Goal: Task Accomplishment & Management: Complete application form

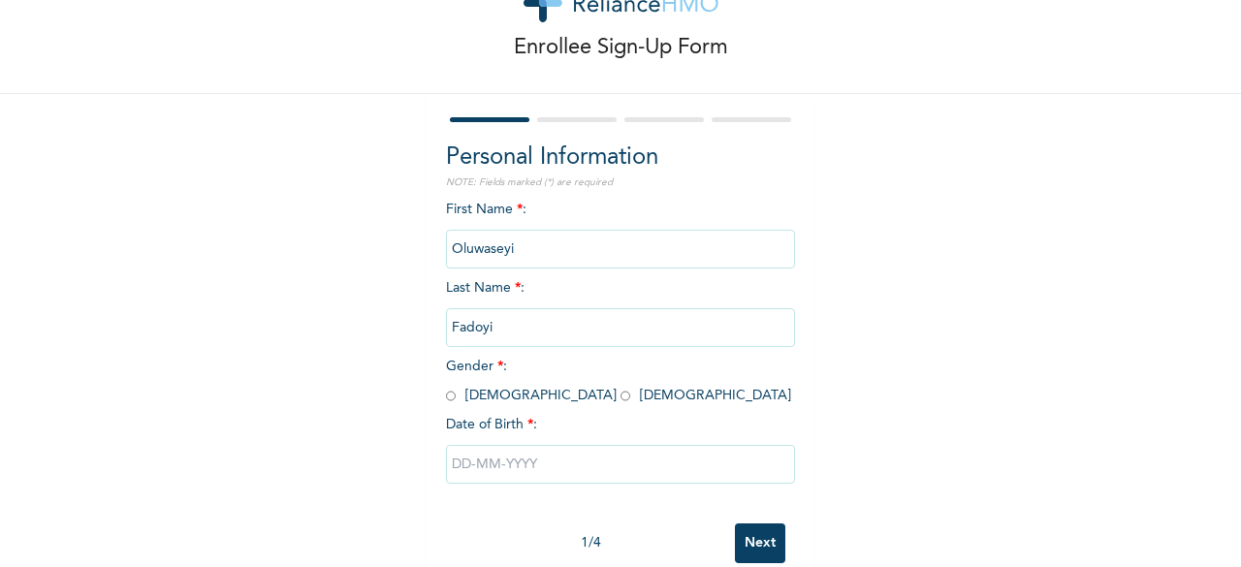
scroll to position [76, 0]
click at [493, 326] on input "Fadoyi" at bounding box center [620, 326] width 349 height 39
click at [491, 327] on input "Fadoyi" at bounding box center [620, 326] width 349 height 39
click at [505, 336] on input "Fadoyi" at bounding box center [620, 326] width 349 height 39
click at [490, 329] on input "Fadoyi" at bounding box center [620, 326] width 349 height 39
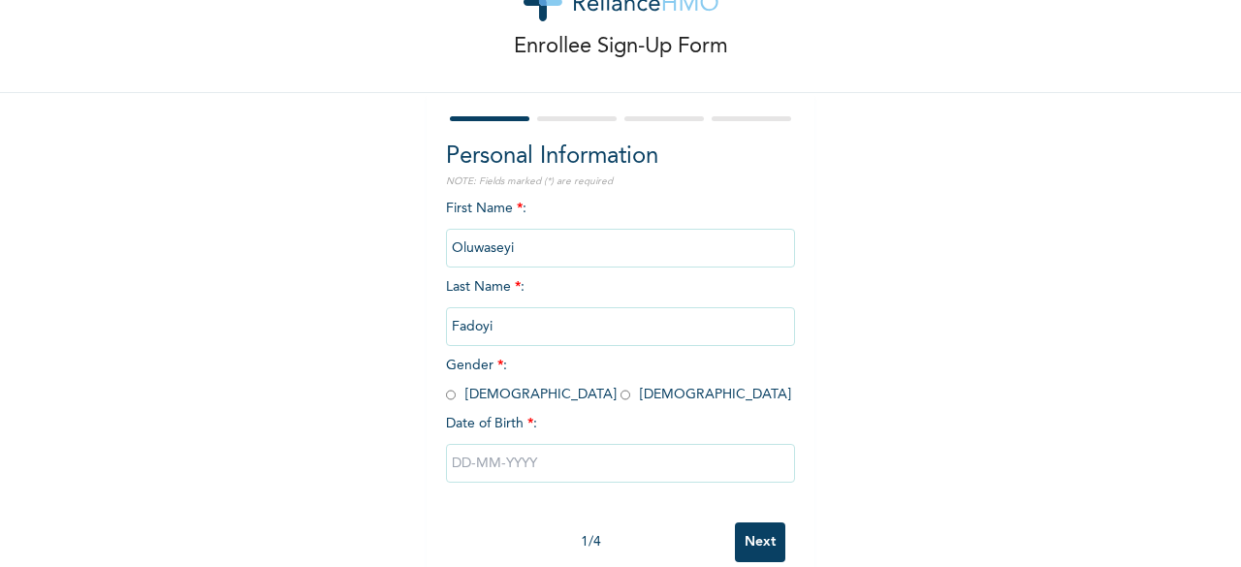
click at [490, 329] on input "Fadoyi" at bounding box center [620, 326] width 349 height 39
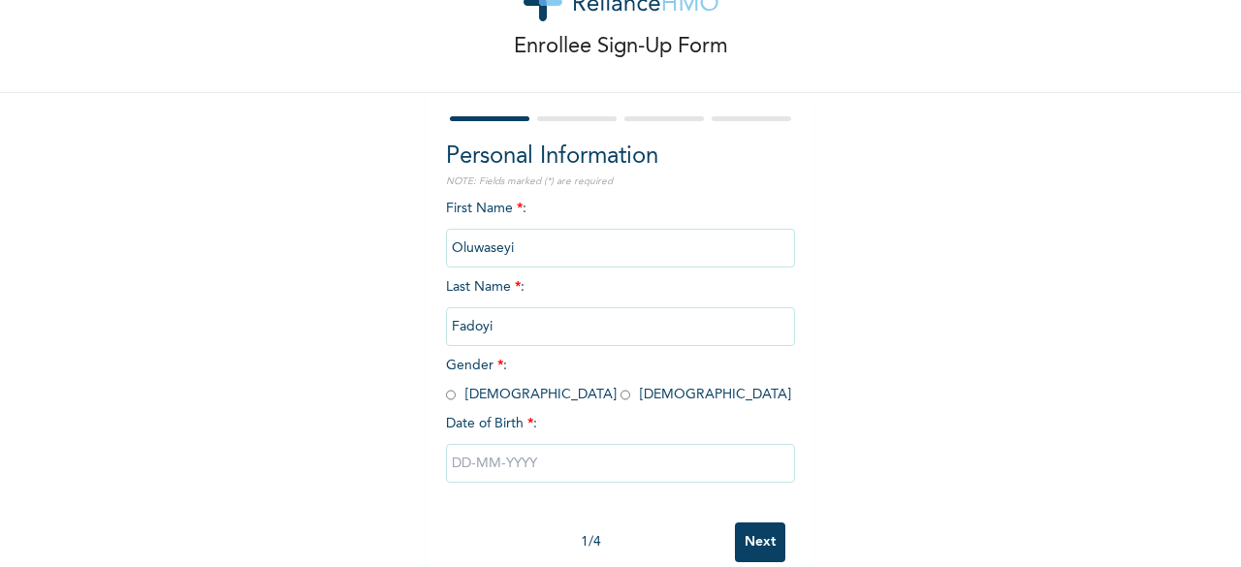
click at [621, 400] on input "radio" at bounding box center [626, 395] width 10 height 18
radio input "true"
click at [493, 326] on input "Fadoyi" at bounding box center [620, 326] width 349 height 39
click at [512, 470] on input "text" at bounding box center [620, 463] width 349 height 39
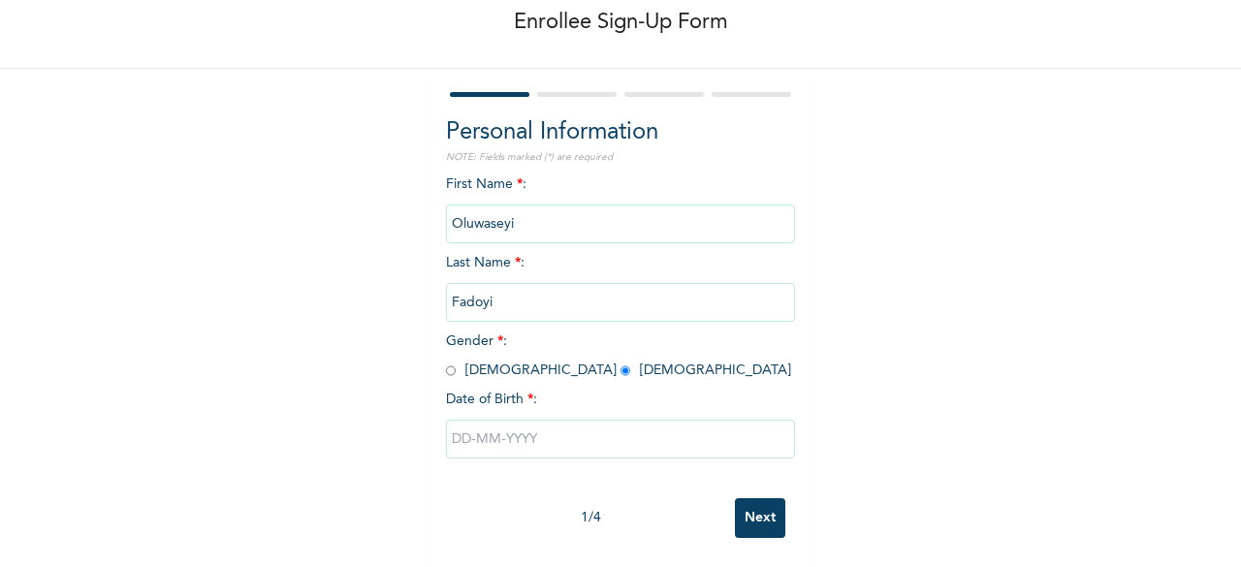
select select "9"
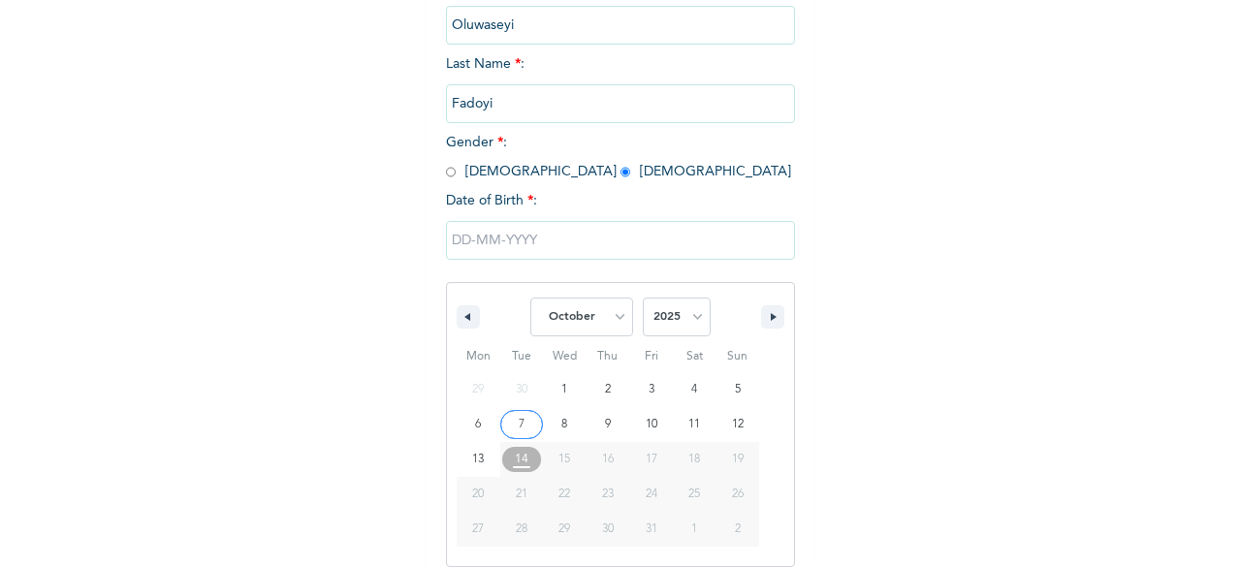
scroll to position [315, 0]
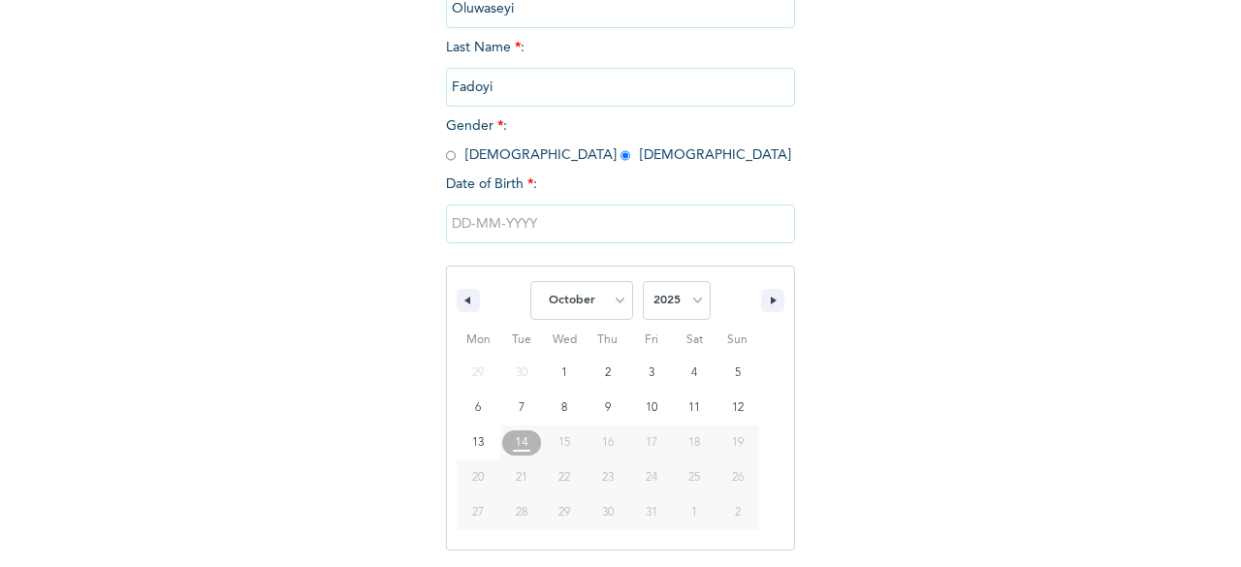
click at [603, 488] on span "23" at bounding box center [608, 478] width 12 height 35
click at [464, 224] on input "text" at bounding box center [620, 224] width 349 height 39
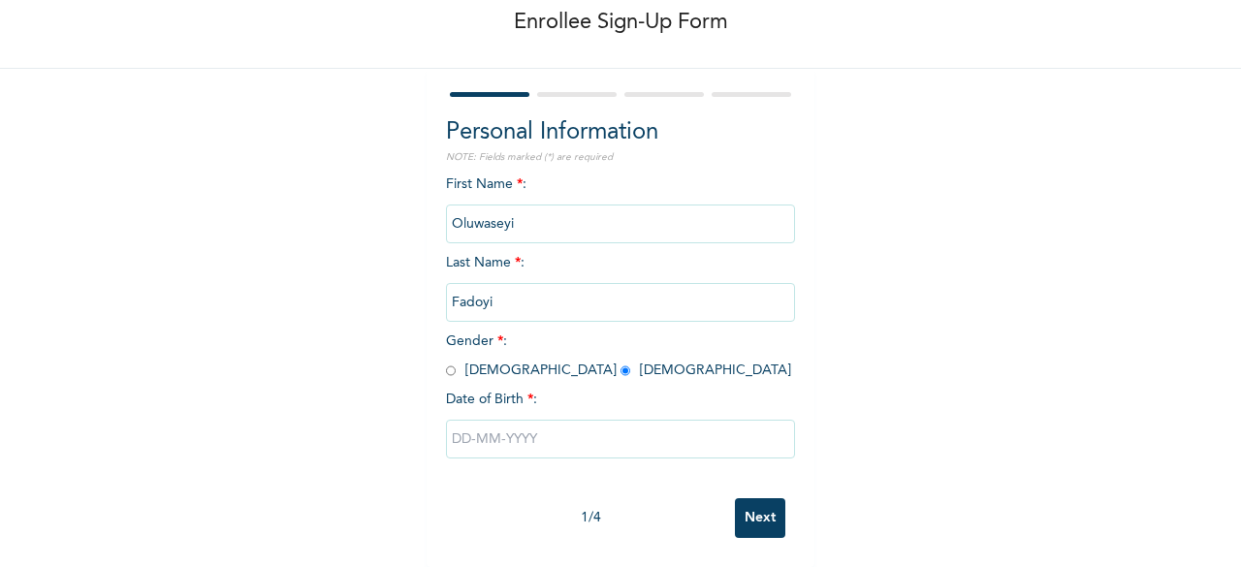
click at [451, 420] on input "text" at bounding box center [620, 439] width 349 height 39
select select "9"
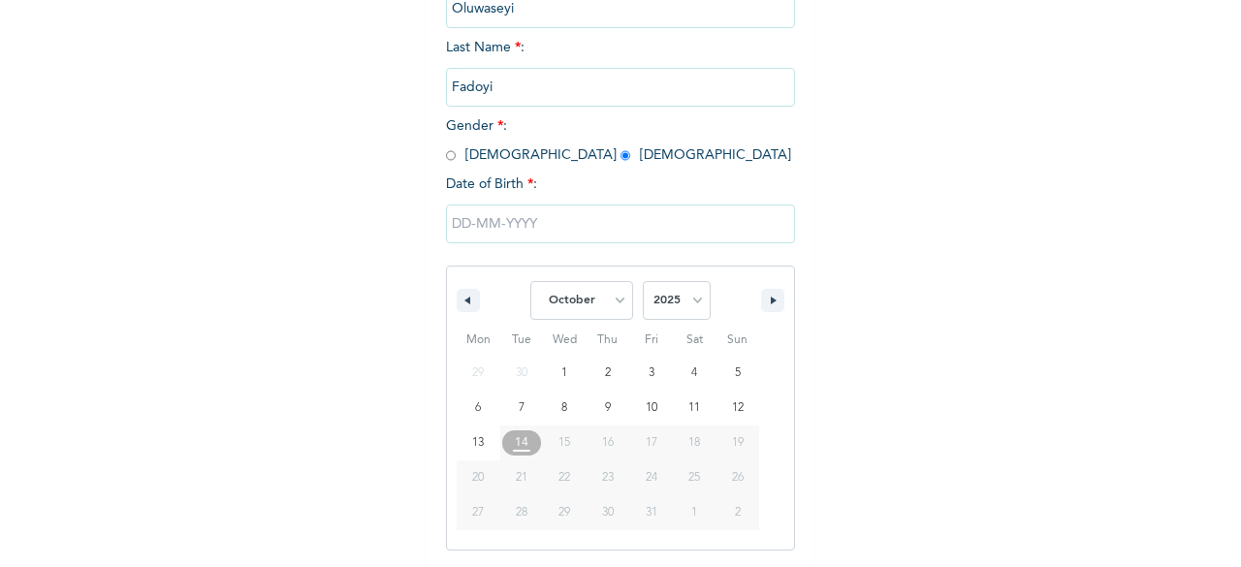
click at [605, 488] on span "23" at bounding box center [608, 478] width 12 height 35
click at [680, 295] on select "2025 2024 2023 2022 2021 2020 2019 2018 2017 2016 2015 2014 2013 2012 2011 2010…" at bounding box center [677, 300] width 68 height 39
select select "1995"
click at [643, 283] on select "2025 2024 2023 2022 2021 2020 2019 2018 2017 2016 2015 2014 2013 2012 2011 2010…" at bounding box center [677, 300] width 68 height 39
type input "[DATE]"
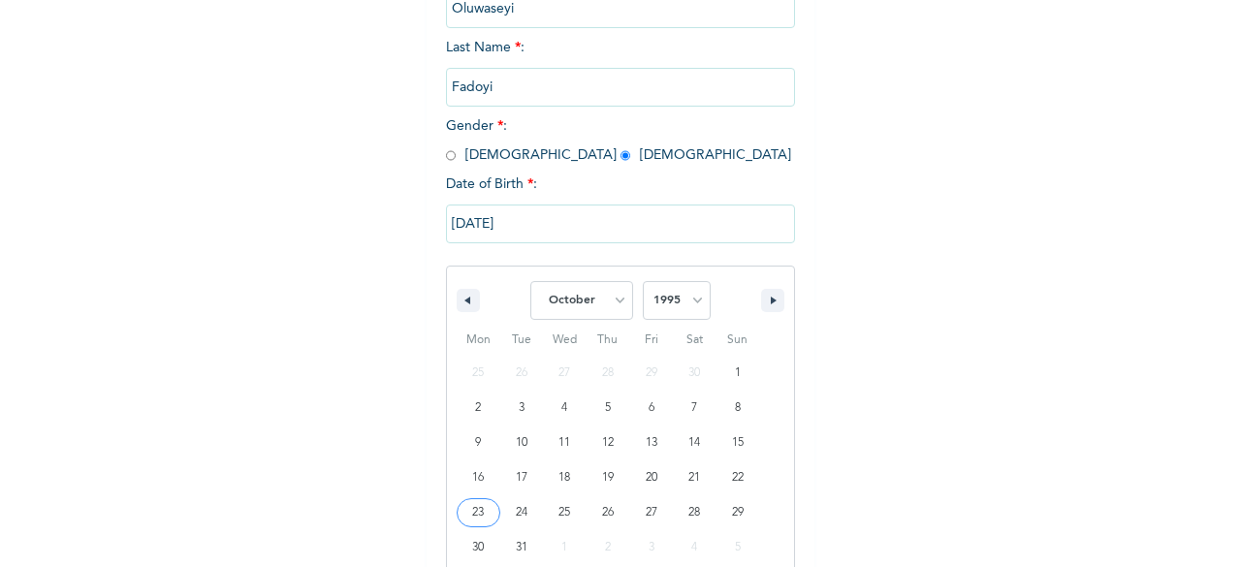
scroll to position [116, 0]
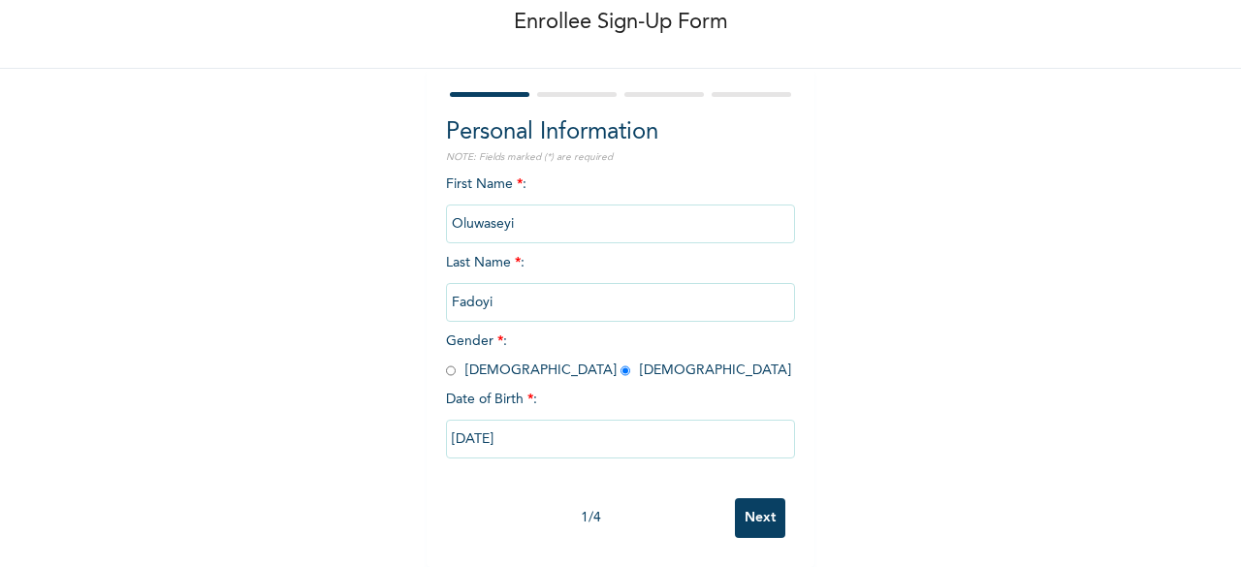
click at [749, 507] on input "Next" at bounding box center [760, 518] width 50 height 40
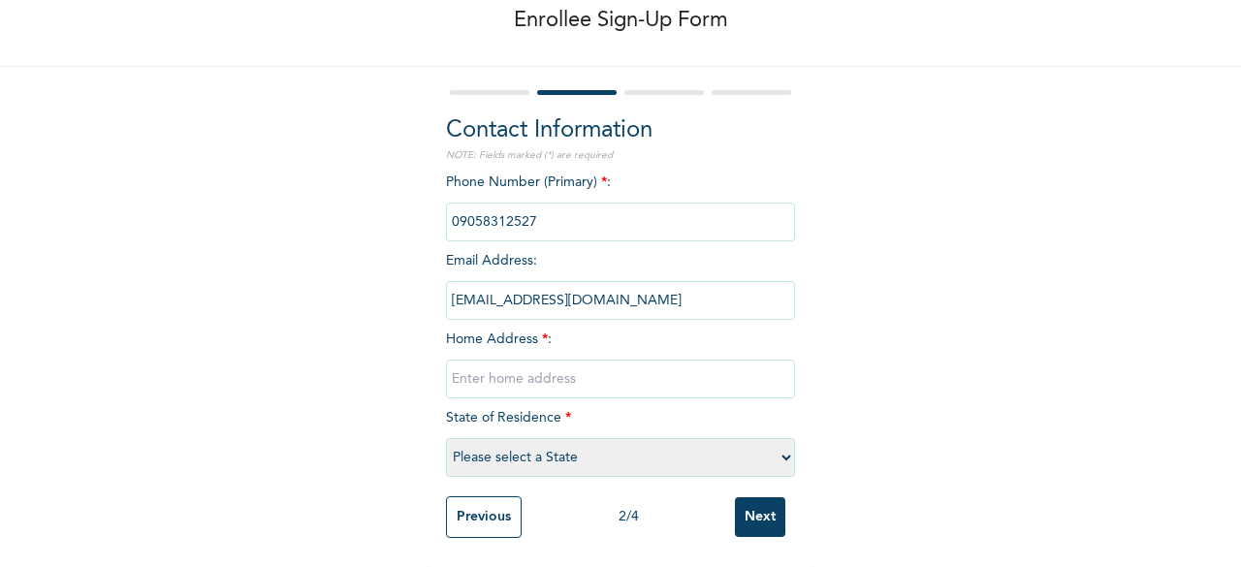
click at [617, 360] on input "text" at bounding box center [620, 379] width 349 height 39
type input "Ojurayo Street, [GEOGRAPHIC_DATA]"
click at [531, 443] on select "Please select a State [PERSON_NAME] (FCT) [PERSON_NAME] Ibom [GEOGRAPHIC_DATA] …" at bounding box center [620, 457] width 349 height 39
select select "25"
click at [446, 438] on select "Please select a State [PERSON_NAME] (FCT) [PERSON_NAME] Ibom [GEOGRAPHIC_DATA] …" at bounding box center [620, 457] width 349 height 39
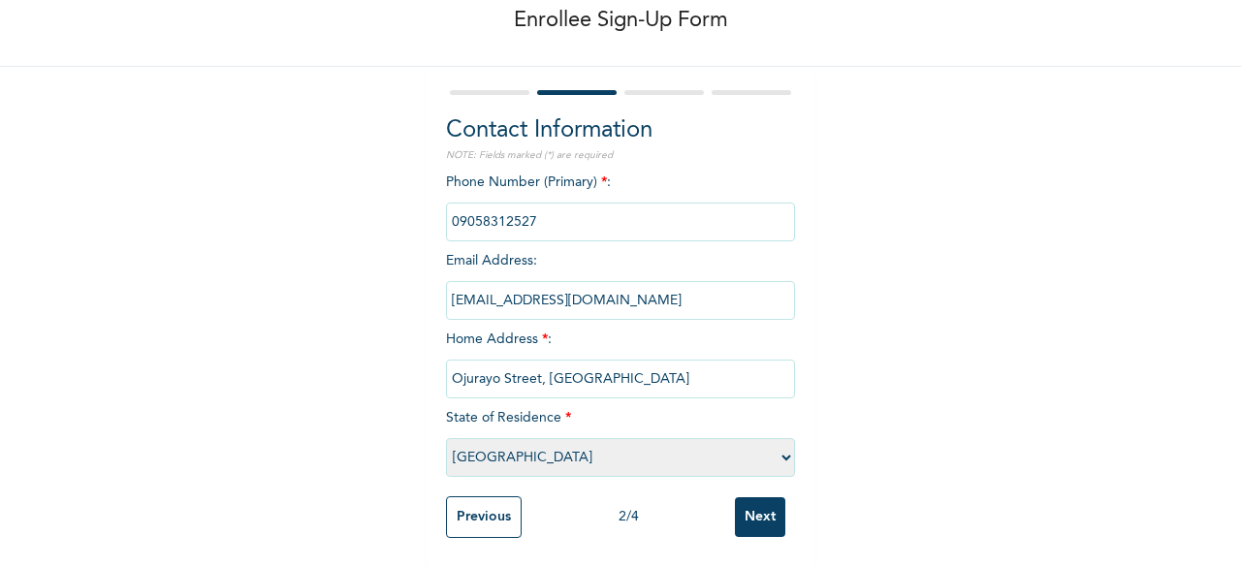
click at [759, 502] on input "Next" at bounding box center [760, 518] width 50 height 40
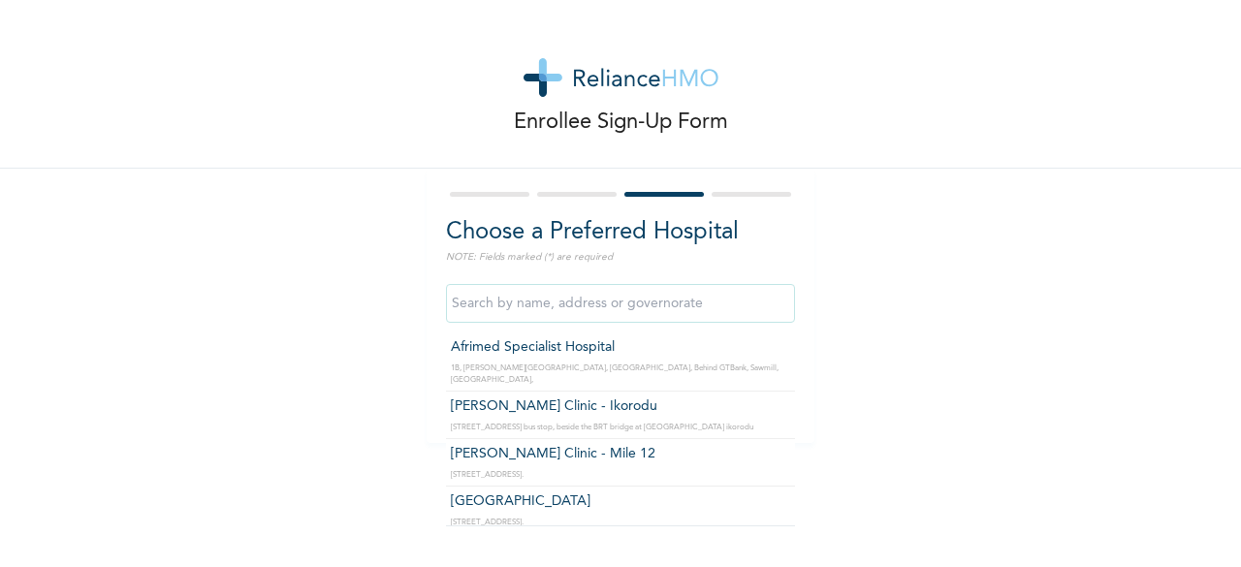
click at [619, 307] on input "text" at bounding box center [620, 303] width 349 height 39
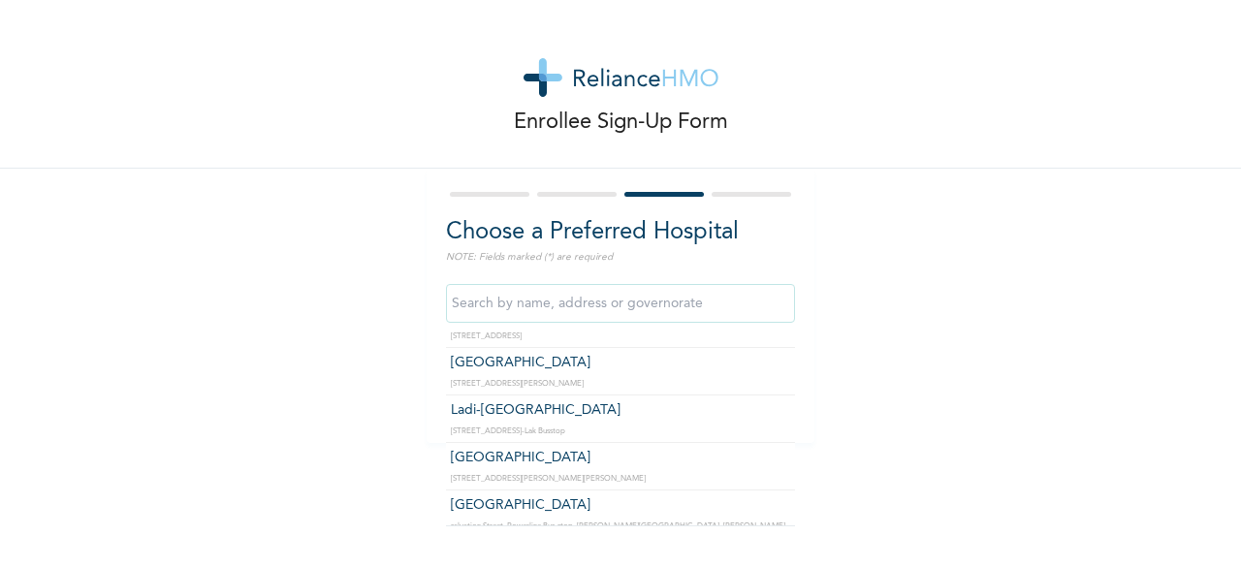
scroll to position [2549, 0]
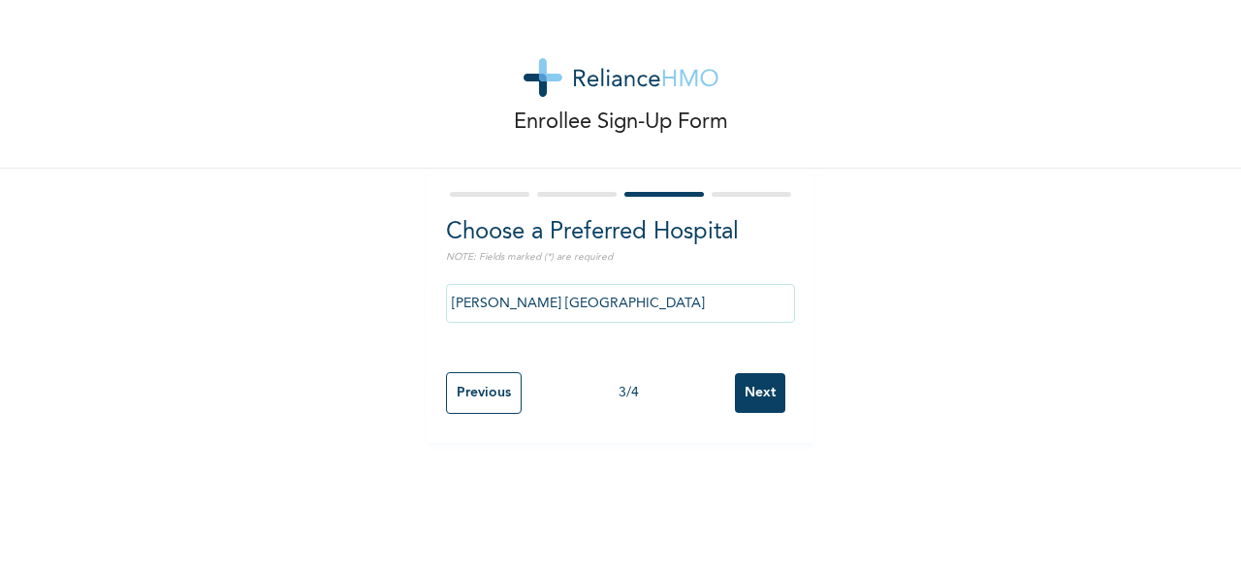
click at [548, 306] on input "[PERSON_NAME] [GEOGRAPHIC_DATA]" at bounding box center [620, 303] width 349 height 39
click at [563, 287] on input "[PERSON_NAME] Clinic - Mile 12" at bounding box center [620, 303] width 349 height 39
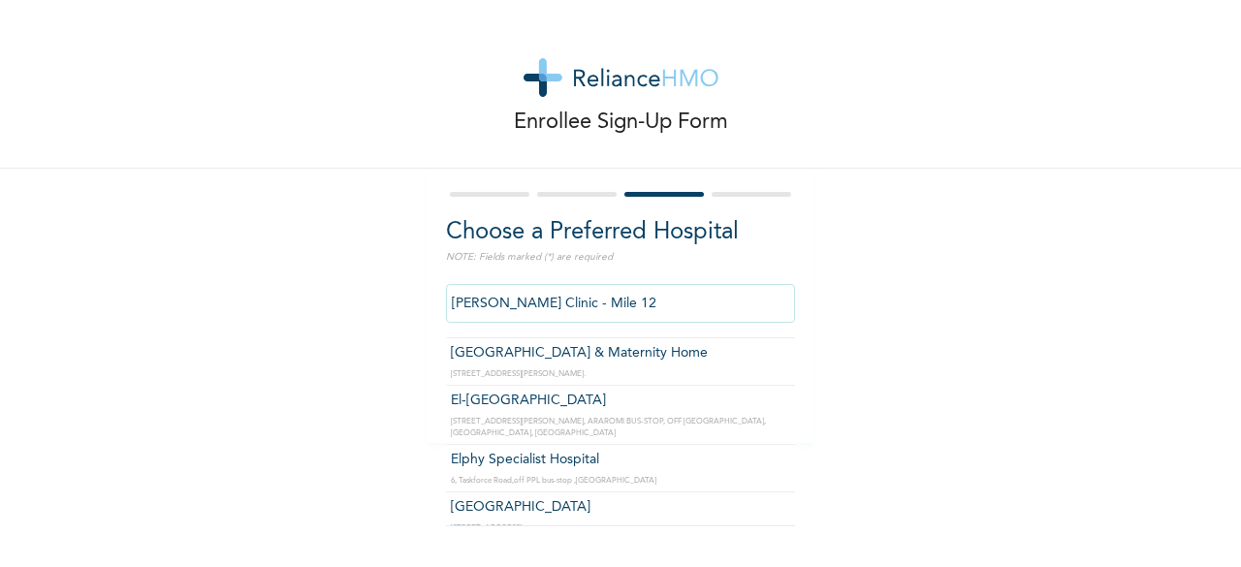
scroll to position [1761, 0]
type input "[GEOGRAPHIC_DATA]"
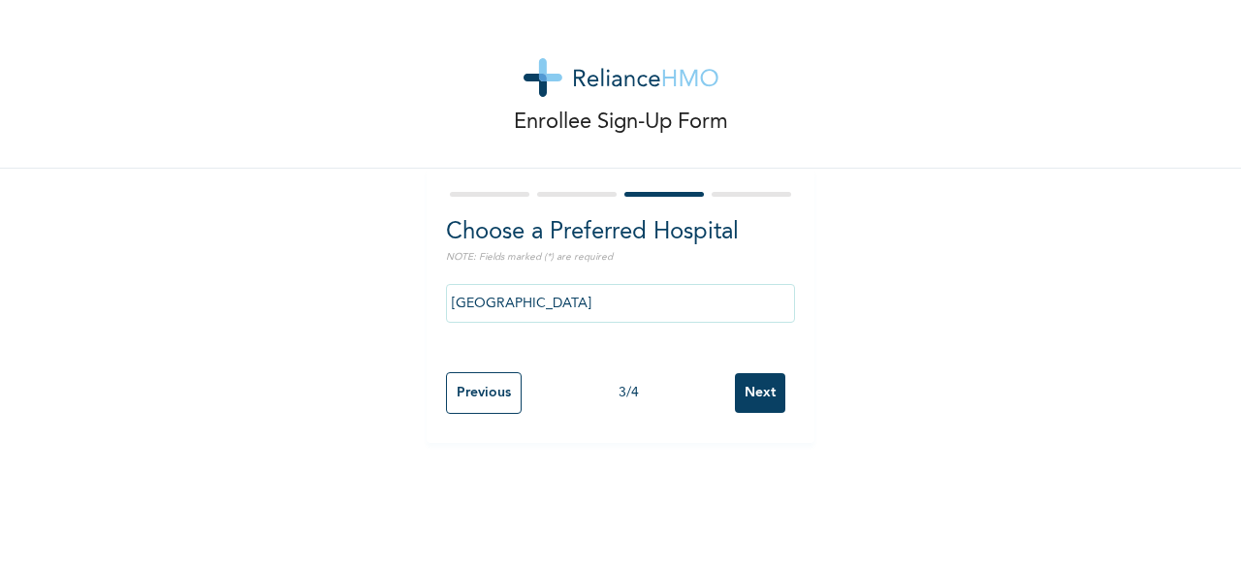
click at [747, 391] on input "Next" at bounding box center [760, 393] width 50 height 40
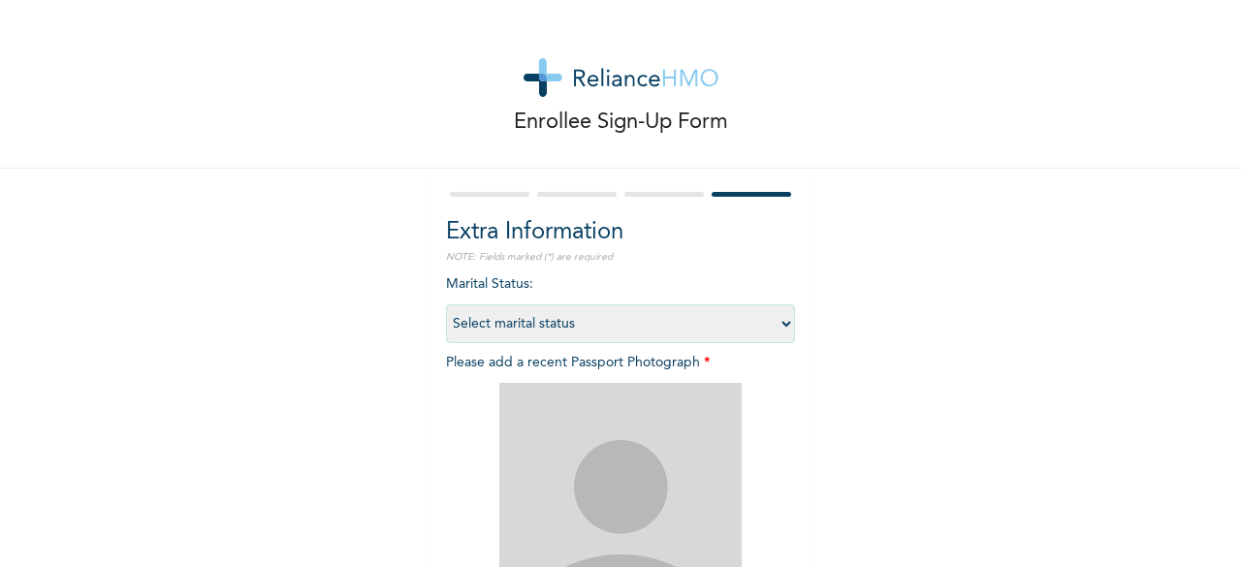
click at [492, 322] on select "Select marital status [DEMOGRAPHIC_DATA] Married [DEMOGRAPHIC_DATA] Widow/[DEMO…" at bounding box center [620, 324] width 349 height 39
click at [493, 320] on select "Select marital status [DEMOGRAPHIC_DATA] Married [DEMOGRAPHIC_DATA] Widow/[DEMO…" at bounding box center [620, 324] width 349 height 39
click at [491, 331] on select "Select marital status [DEMOGRAPHIC_DATA] Married [DEMOGRAPHIC_DATA] Widow/[DEMO…" at bounding box center [620, 324] width 349 height 39
select select "1"
click at [446, 305] on select "Select marital status [DEMOGRAPHIC_DATA] Married [DEMOGRAPHIC_DATA] Widow/[DEMO…" at bounding box center [620, 324] width 349 height 39
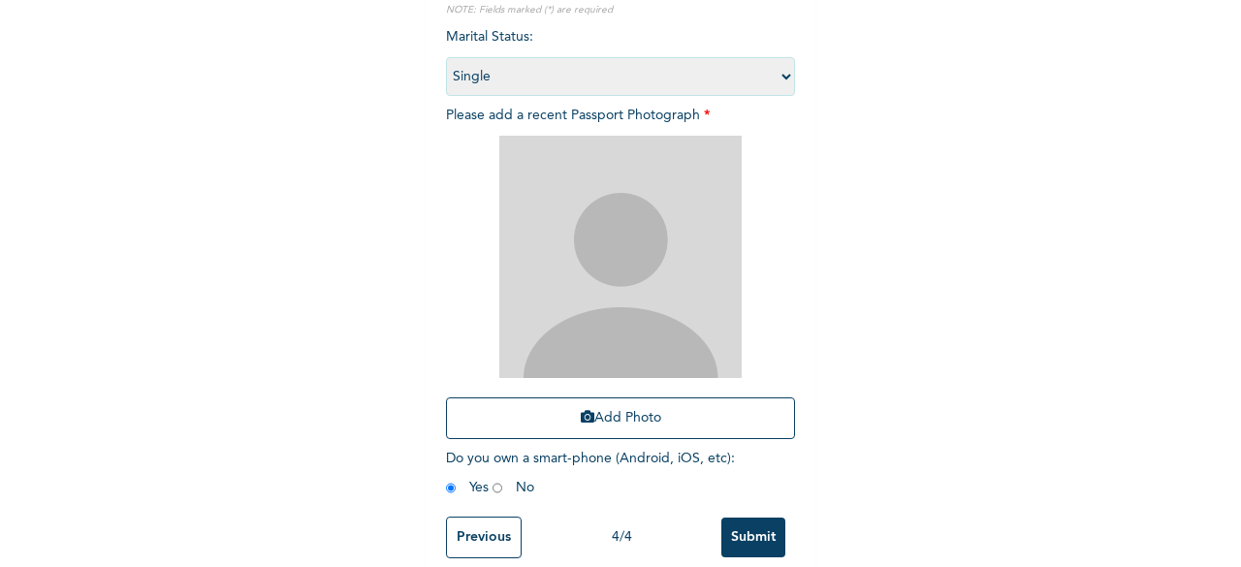
scroll to position [283, 0]
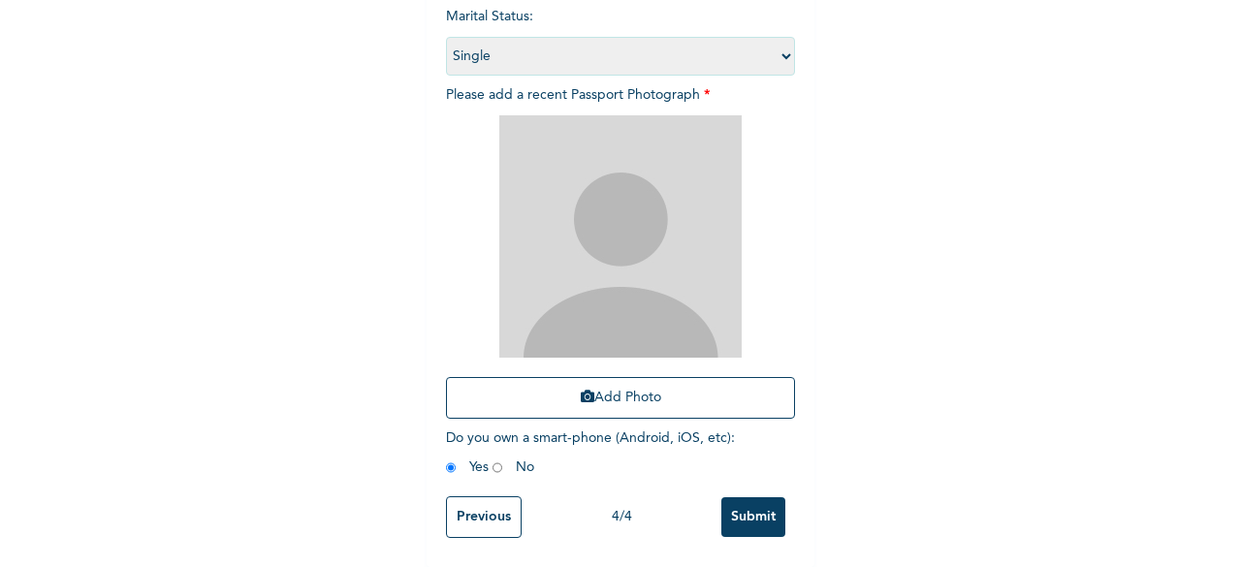
click at [733, 505] on input "Submit" at bounding box center [754, 518] width 64 height 40
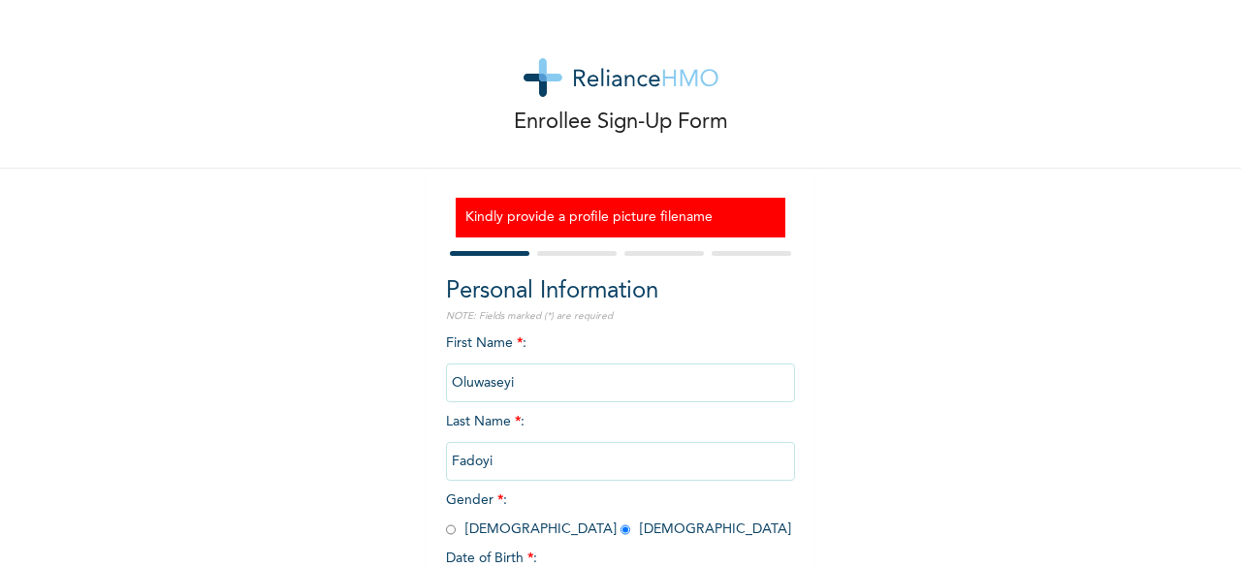
scroll to position [176, 0]
